Goal: Information Seeking & Learning: Find specific fact

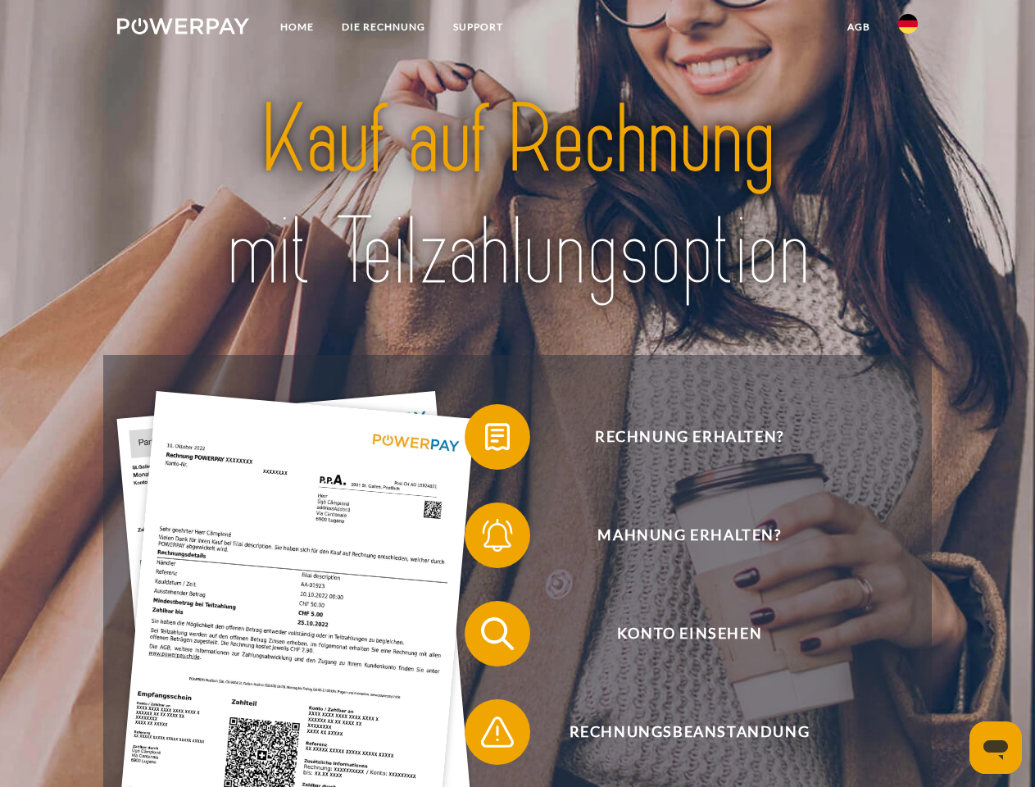
click at [183, 29] on img at bounding box center [183, 26] width 132 height 16
click at [908, 29] on img at bounding box center [908, 24] width 20 height 20
click at [858, 27] on link "agb" at bounding box center [858, 27] width 51 height 30
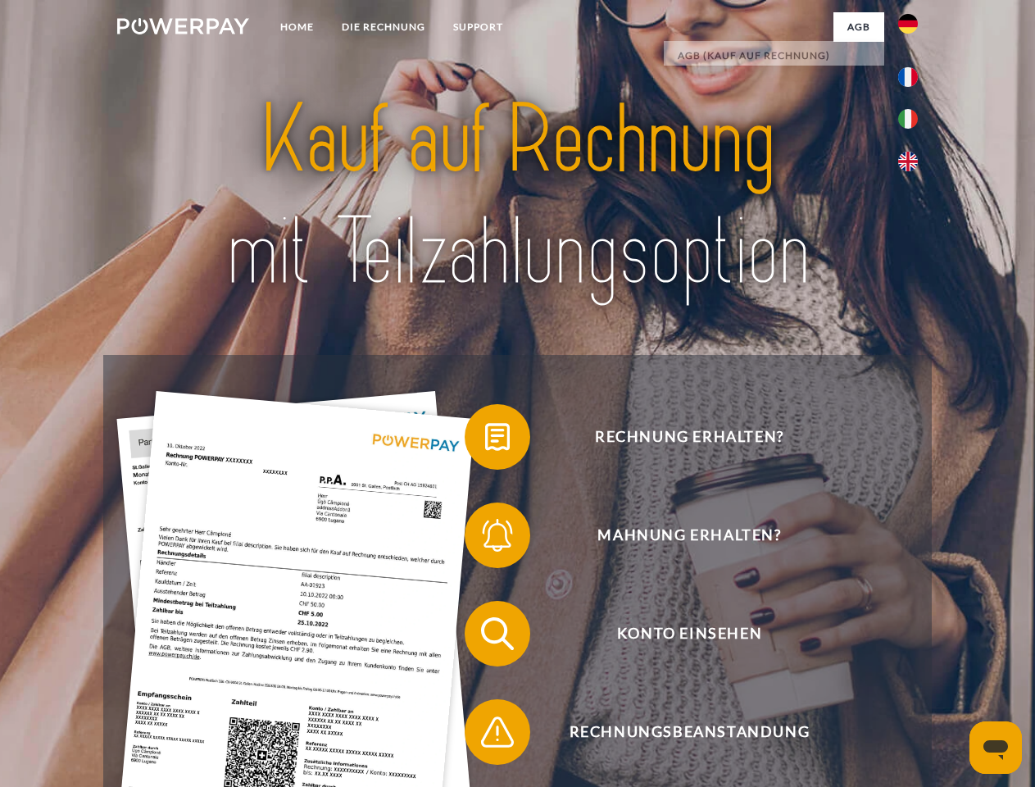
click at [485, 440] on span at bounding box center [473, 437] width 82 height 82
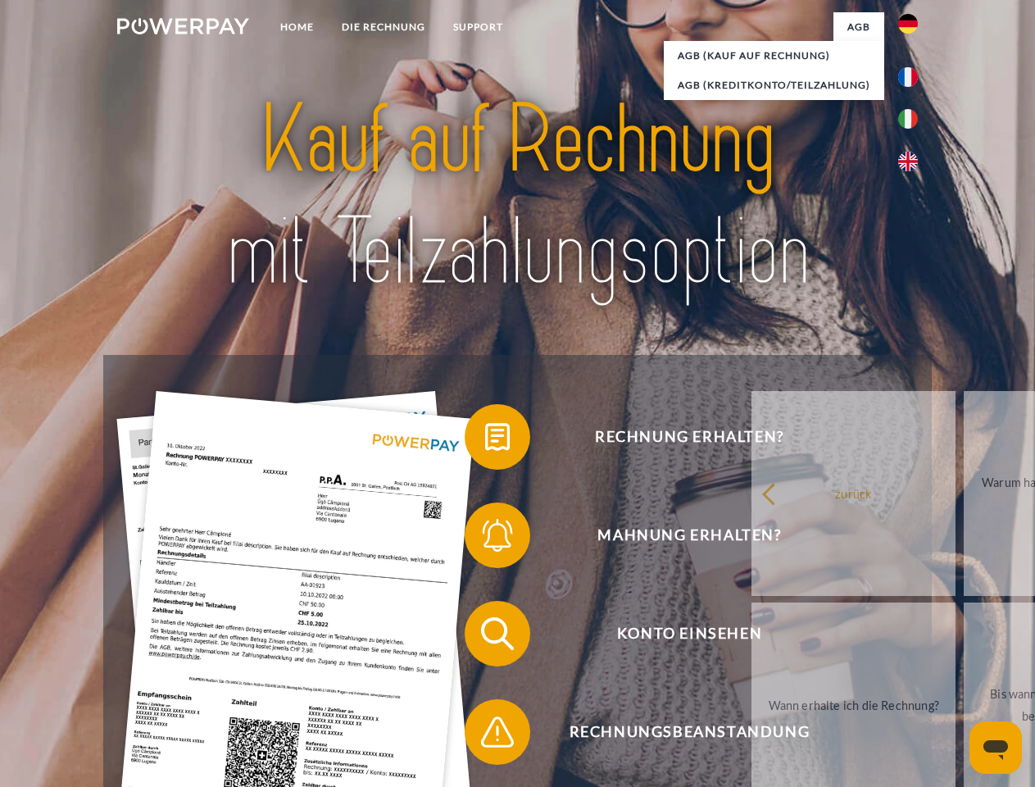
click at [485, 538] on span at bounding box center [473, 535] width 82 height 82
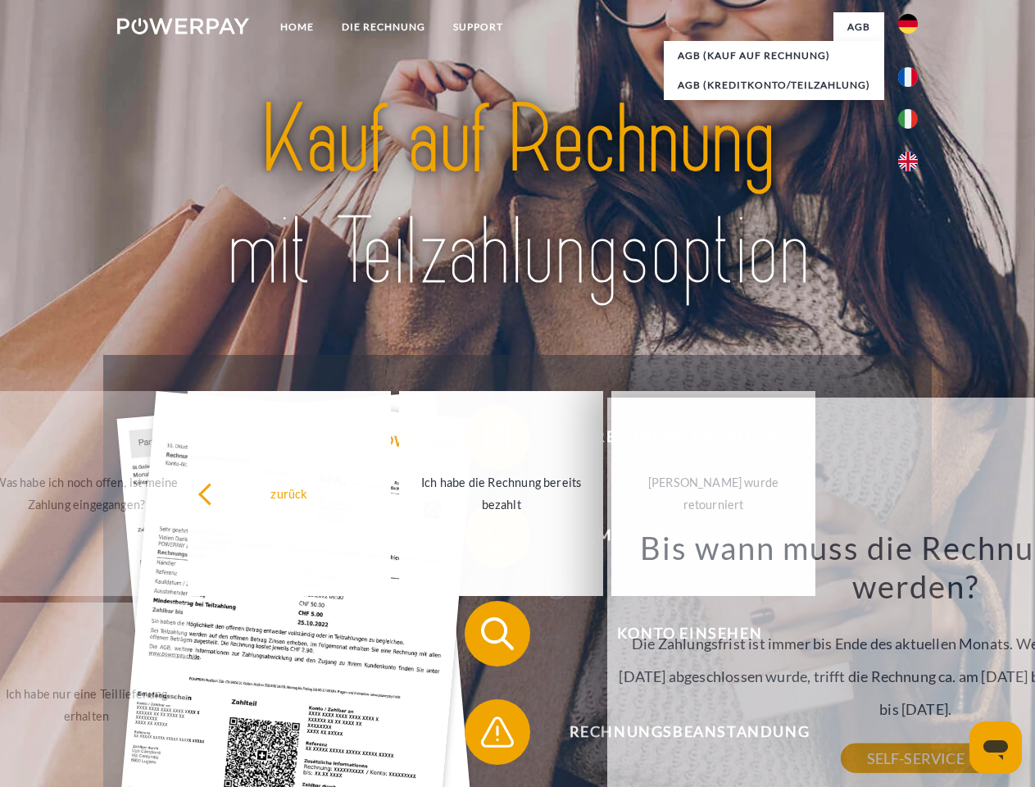
click at [616, 735] on div "Bis wann muss die Rechnung bezahlt werden? Die Zahlungsfrist ist immer bis Ende…" at bounding box center [915, 643] width 598 height 230
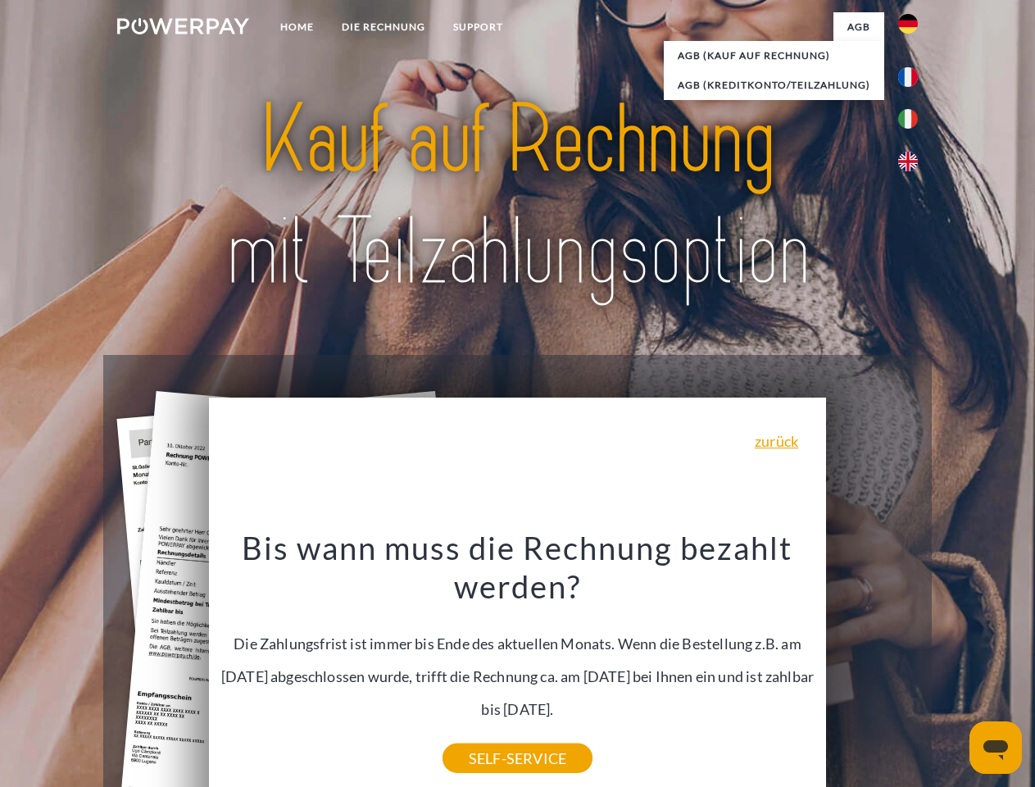
click at [996, 747] on icon "Messaging-Fenster öffnen" at bounding box center [995, 750] width 25 height 20
